Goal: Task Accomplishment & Management: Use online tool/utility

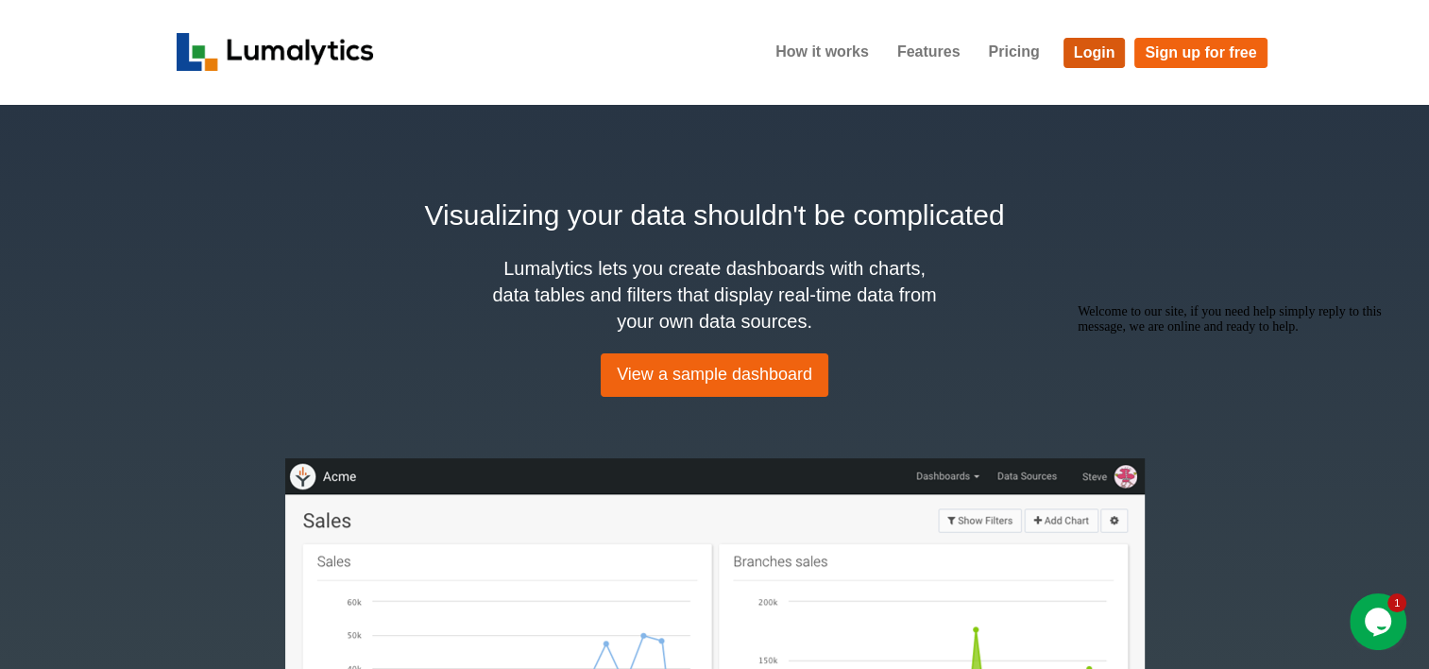
drag, startPoint x: 1081, startPoint y: 59, endPoint x: 991, endPoint y: 94, distance: 97.5
click at [1081, 59] on link "Login" at bounding box center [1094, 53] width 62 height 30
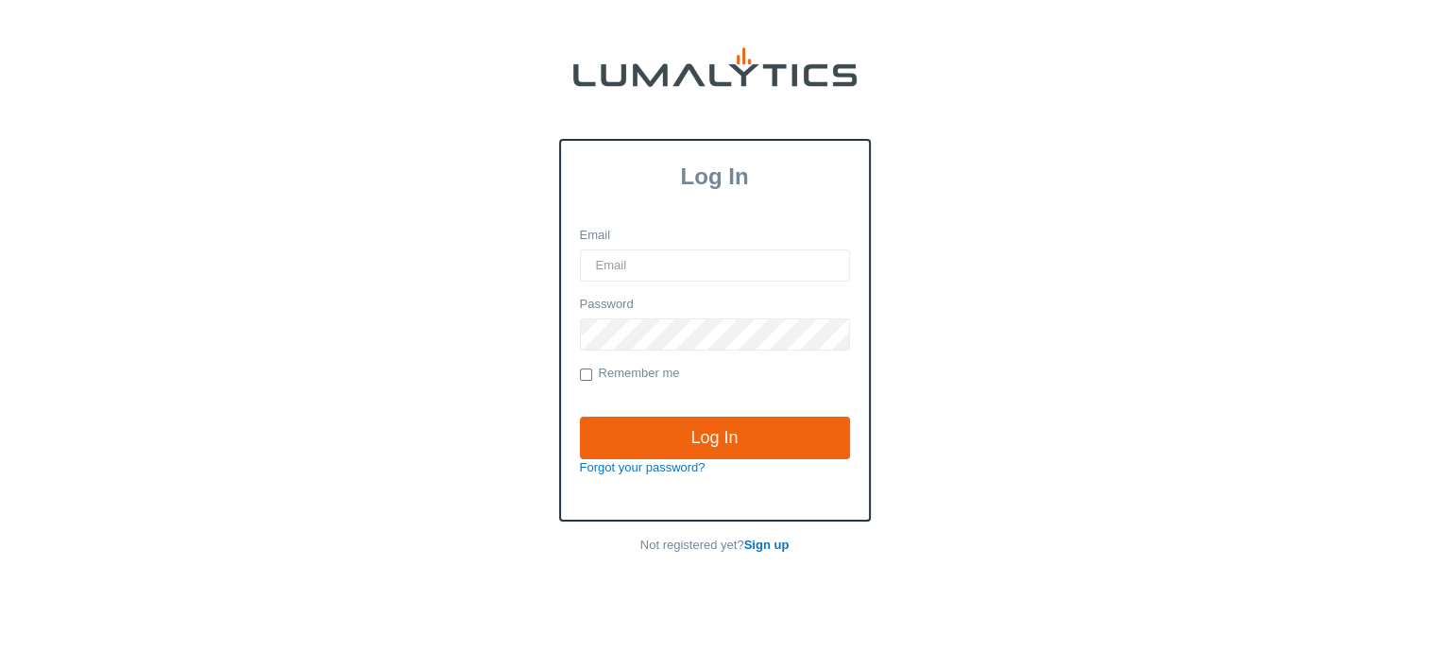
click at [649, 257] on input "Email" at bounding box center [715, 265] width 270 height 32
type input "[EMAIL_ADDRESS][DOMAIN_NAME]"
click at [580, 416] on input "Log In" at bounding box center [715, 437] width 270 height 43
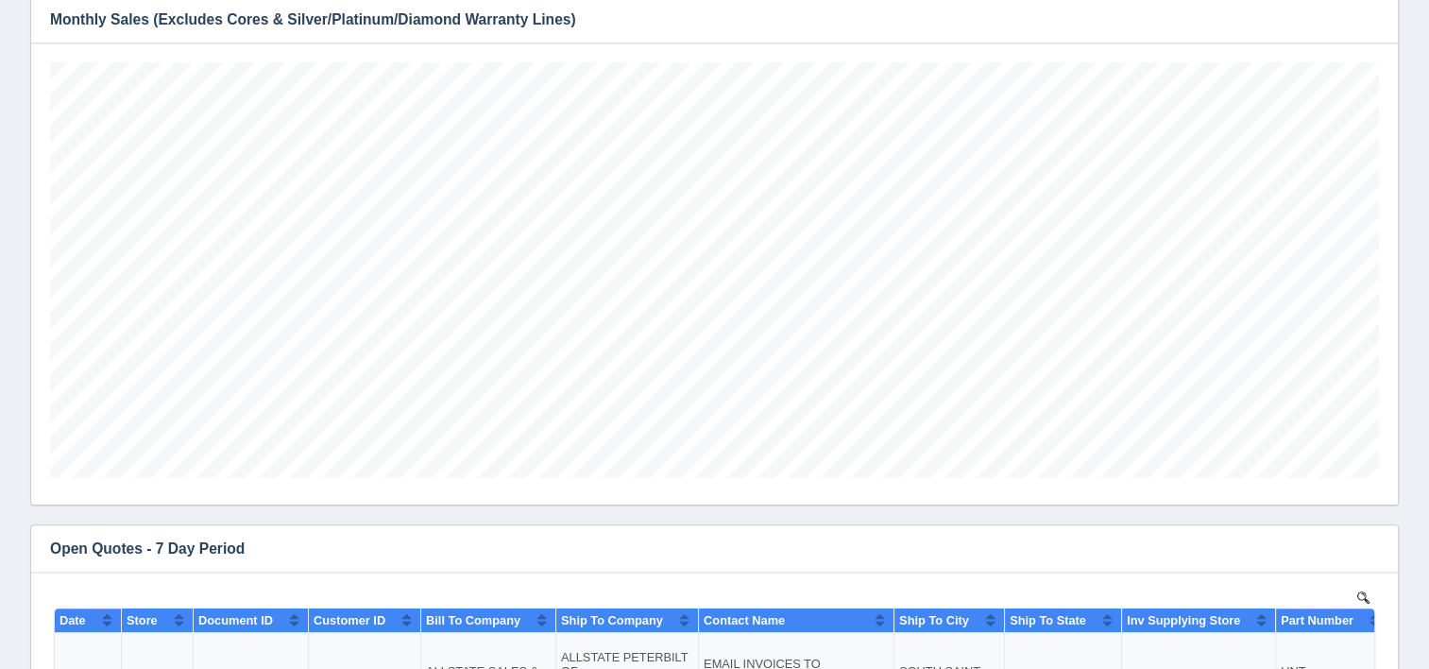
scroll to position [567, 0]
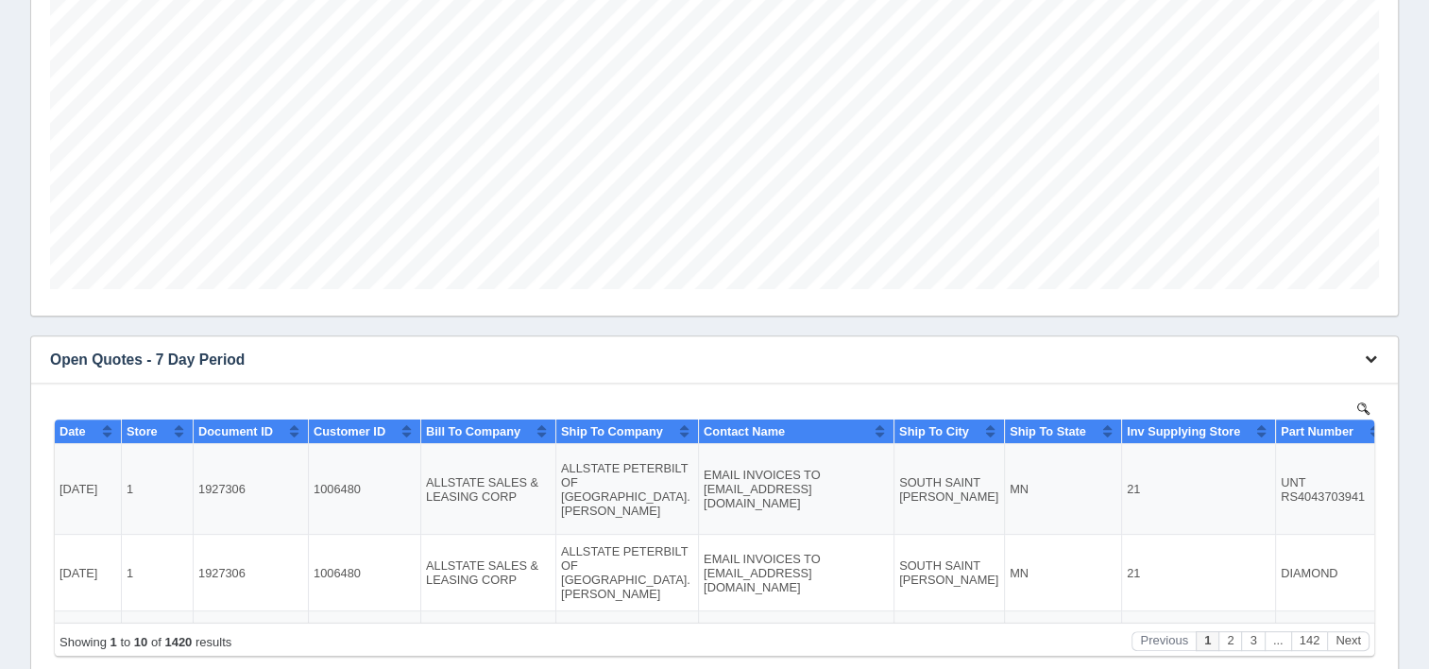
click at [1370, 352] on icon "button" at bounding box center [1371, 358] width 12 height 12
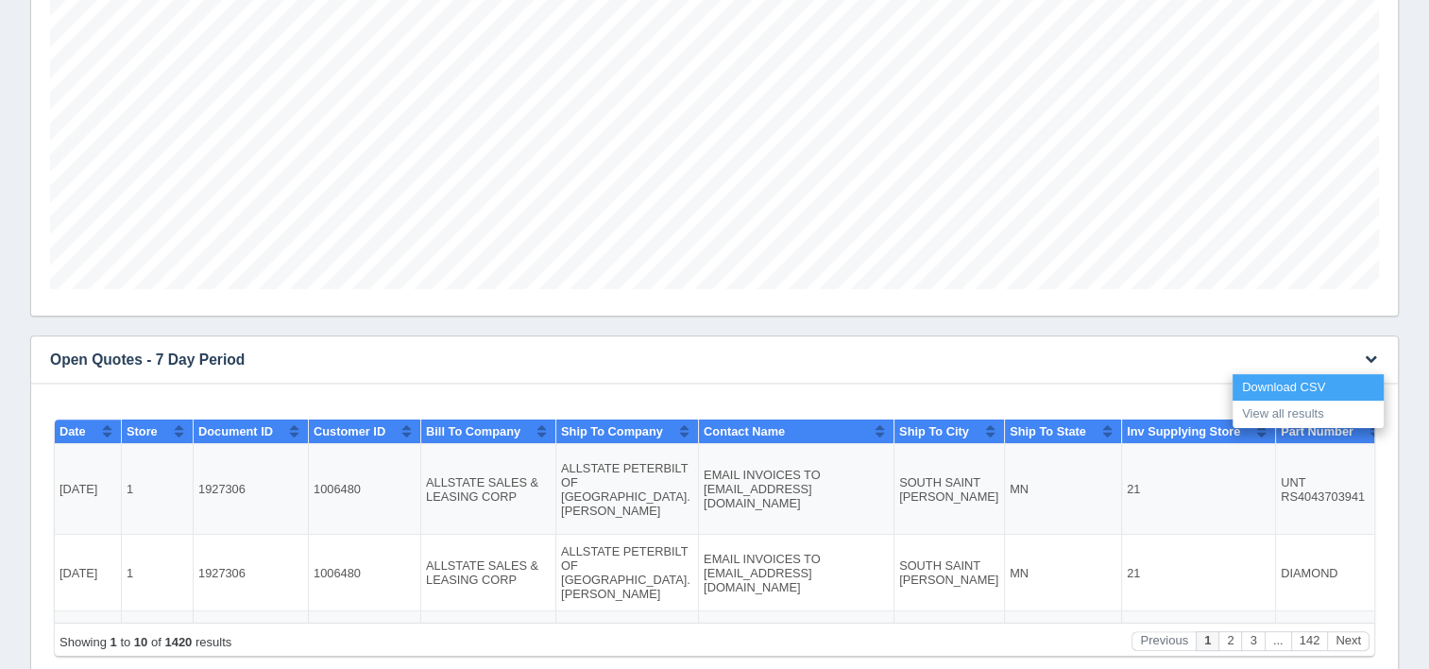
click at [1269, 383] on link "Download CSV" at bounding box center [1307, 387] width 151 height 27
